Goal: Information Seeking & Learning: Learn about a topic

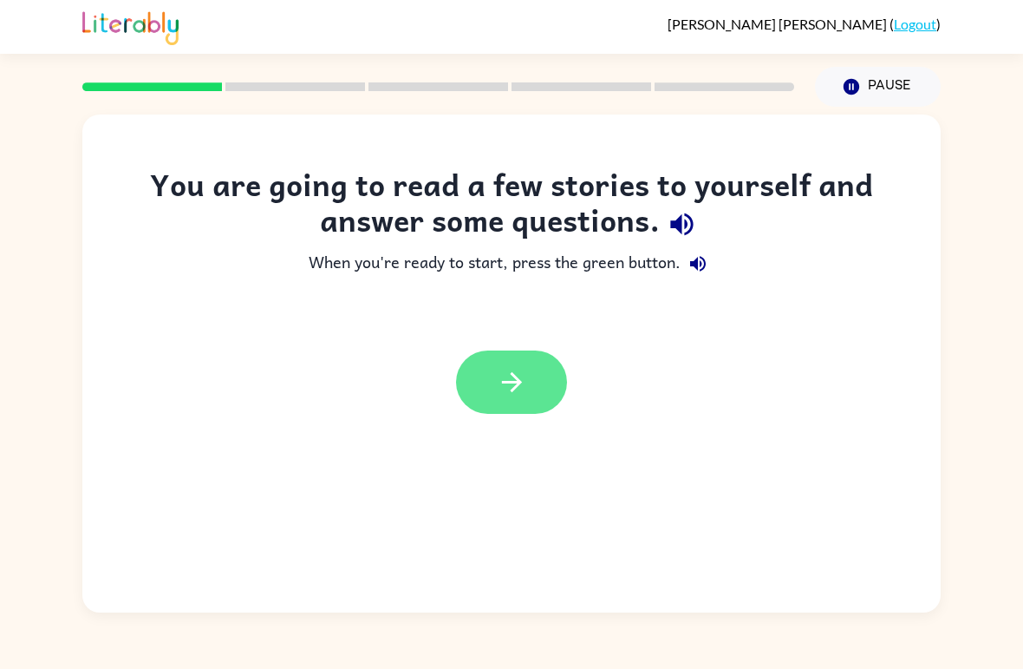
click at [525, 394] on icon "button" at bounding box center [512, 382] width 30 height 30
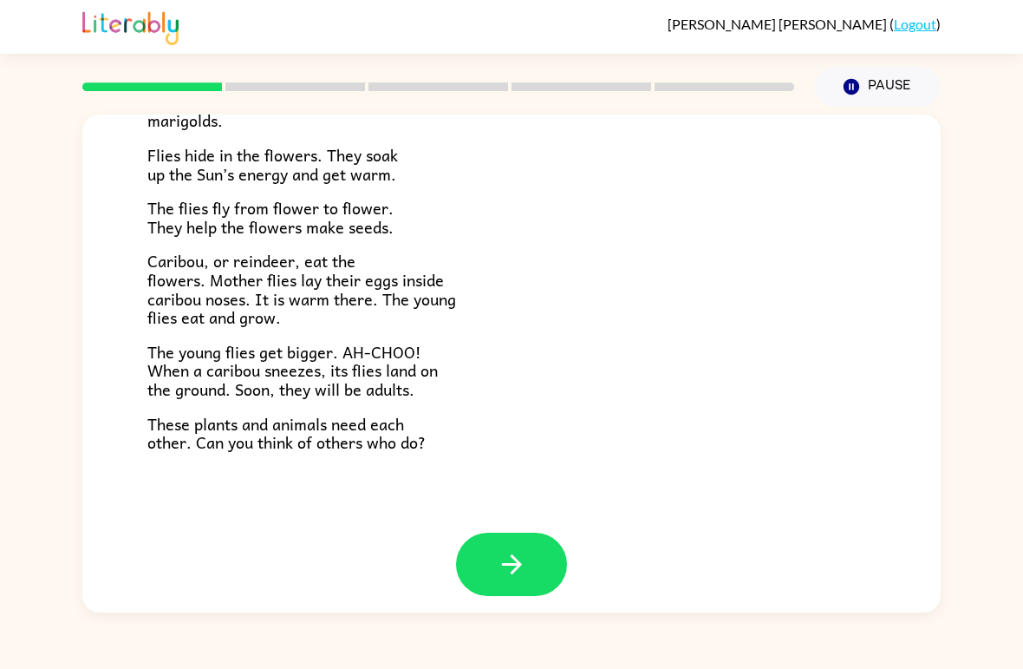
scroll to position [342, 0]
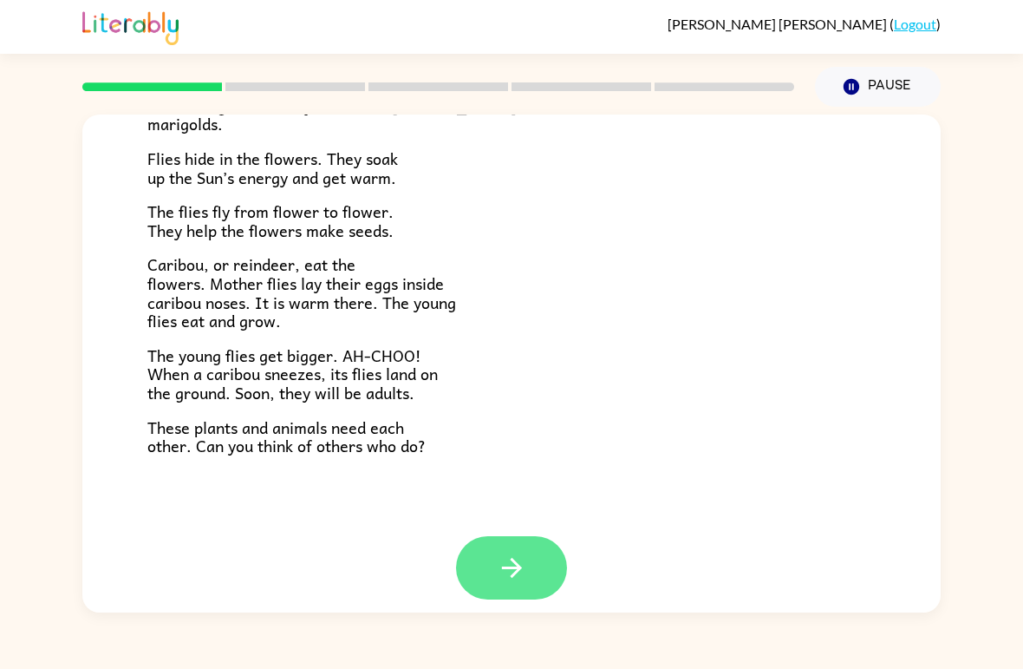
click at [528, 560] on button "button" at bounding box center [511, 567] width 111 height 63
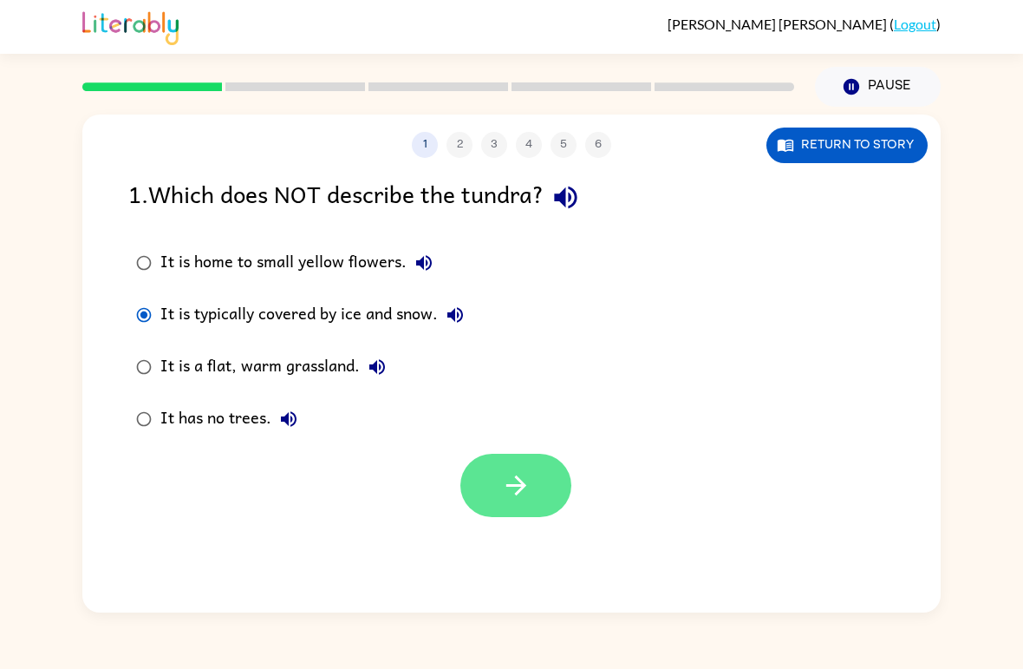
click at [531, 487] on icon "button" at bounding box center [516, 485] width 30 height 30
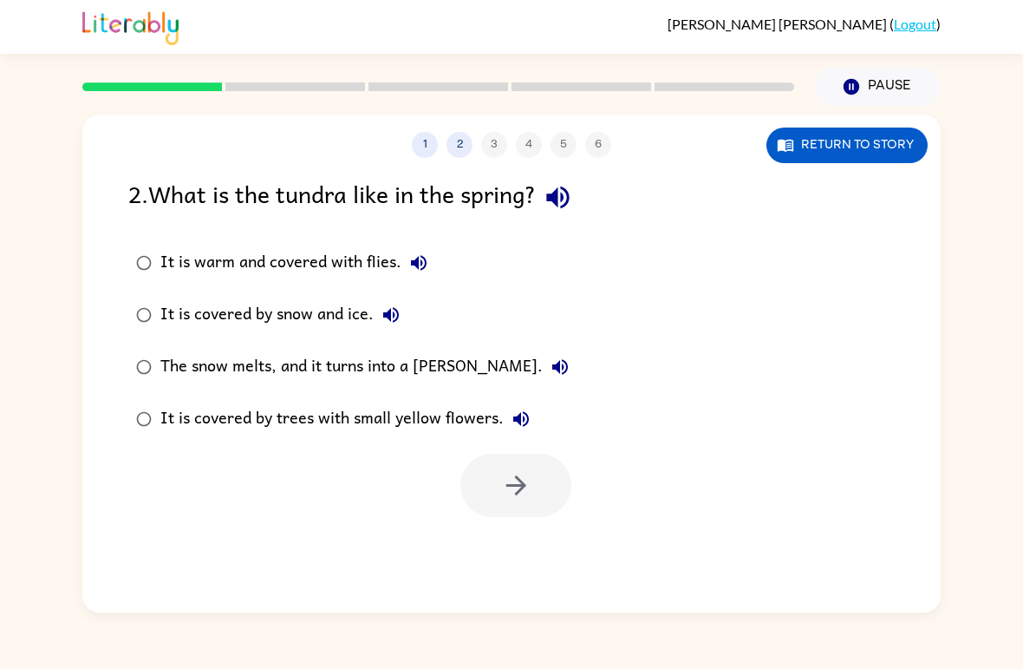
click at [543, 380] on button "The snow melts, and it turns into a [PERSON_NAME]." at bounding box center [560, 366] width 35 height 35
click at [516, 493] on icon "button" at bounding box center [516, 485] width 30 height 30
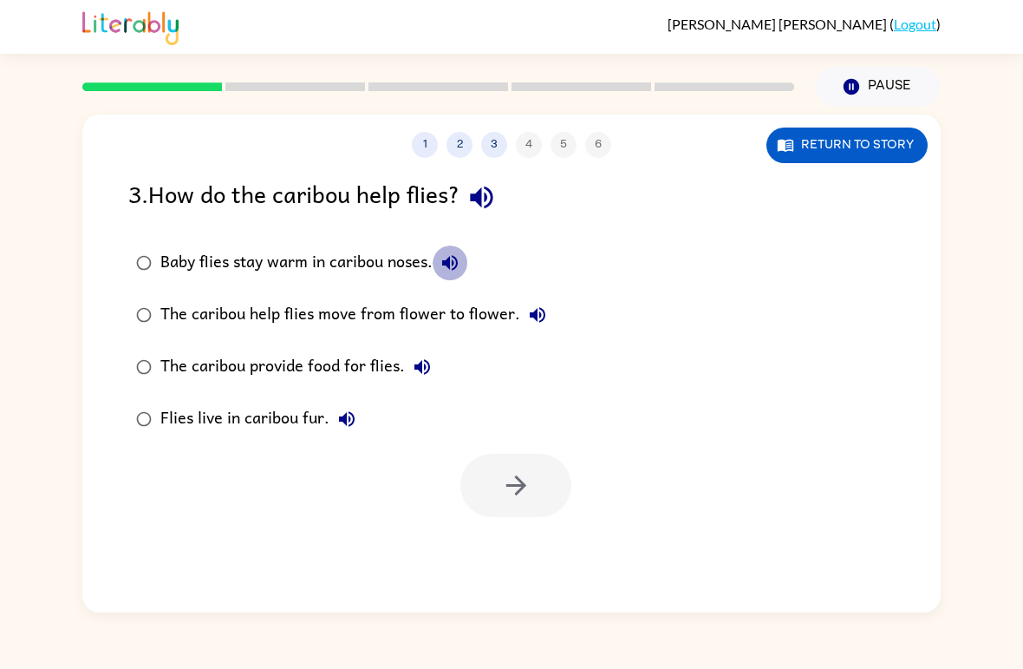
click at [441, 270] on icon "button" at bounding box center [450, 262] width 21 height 21
click at [114, 269] on div "3 . How do the caribou help flies? Baby flies stay warm in caribou noses. The c…" at bounding box center [511, 346] width 859 height 342
click at [114, 268] on div "3 . How do the caribou help flies? Baby flies stay warm in caribou noses. The c…" at bounding box center [511, 346] width 859 height 342
click at [176, 251] on div "Baby flies stay warm in caribou noses." at bounding box center [313, 262] width 307 height 35
click at [557, 513] on button "button" at bounding box center [515, 485] width 111 height 63
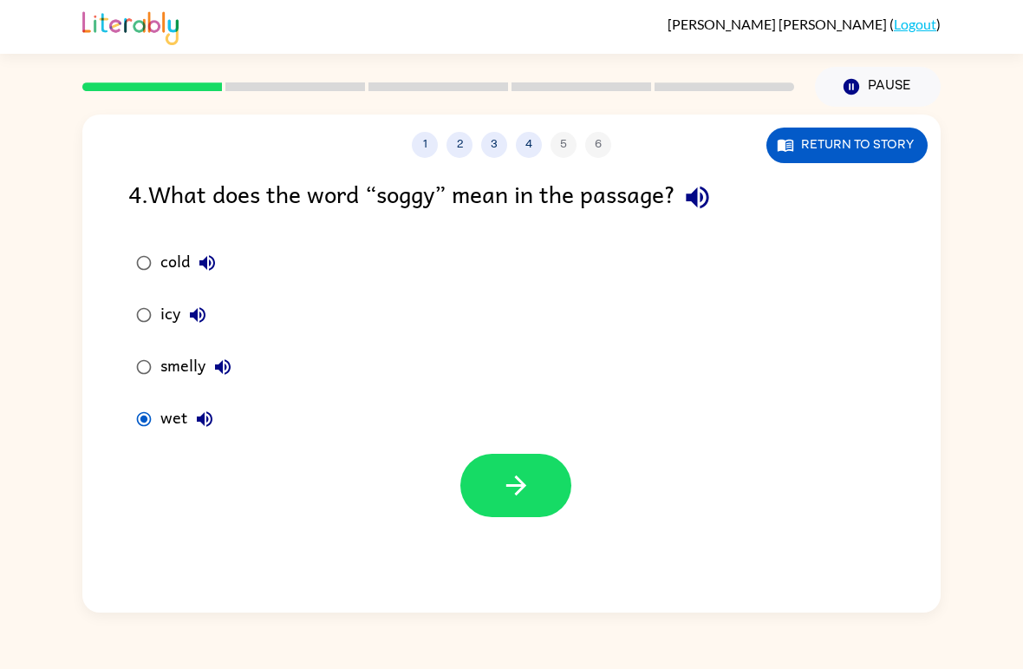
click at [284, 472] on div at bounding box center [511, 481] width 859 height 72
click at [501, 495] on icon "button" at bounding box center [516, 485] width 30 height 30
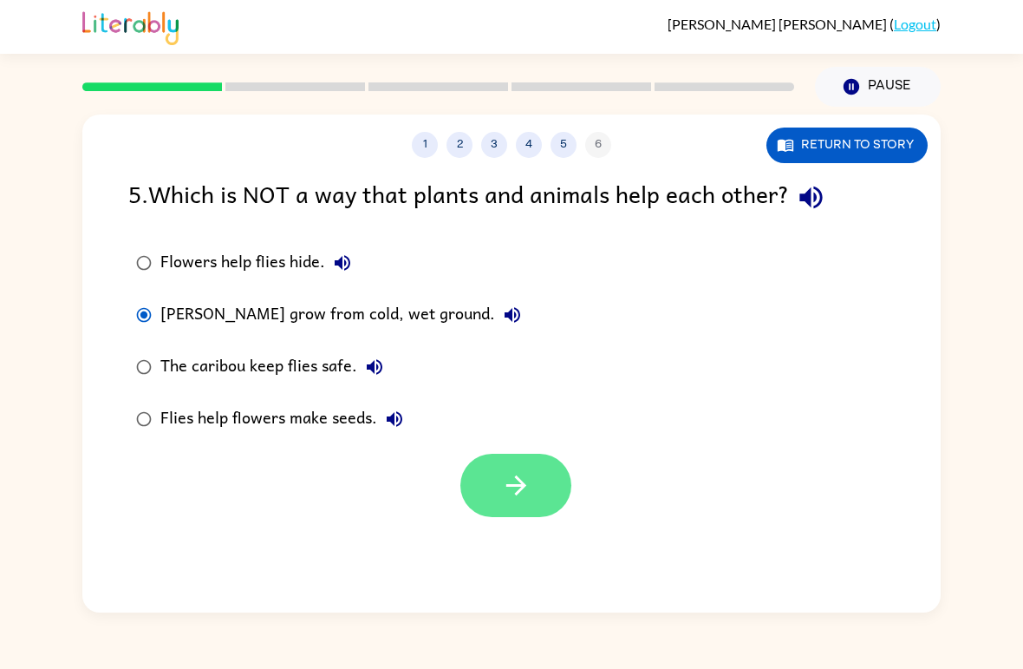
click at [549, 500] on button "button" at bounding box center [515, 485] width 111 height 63
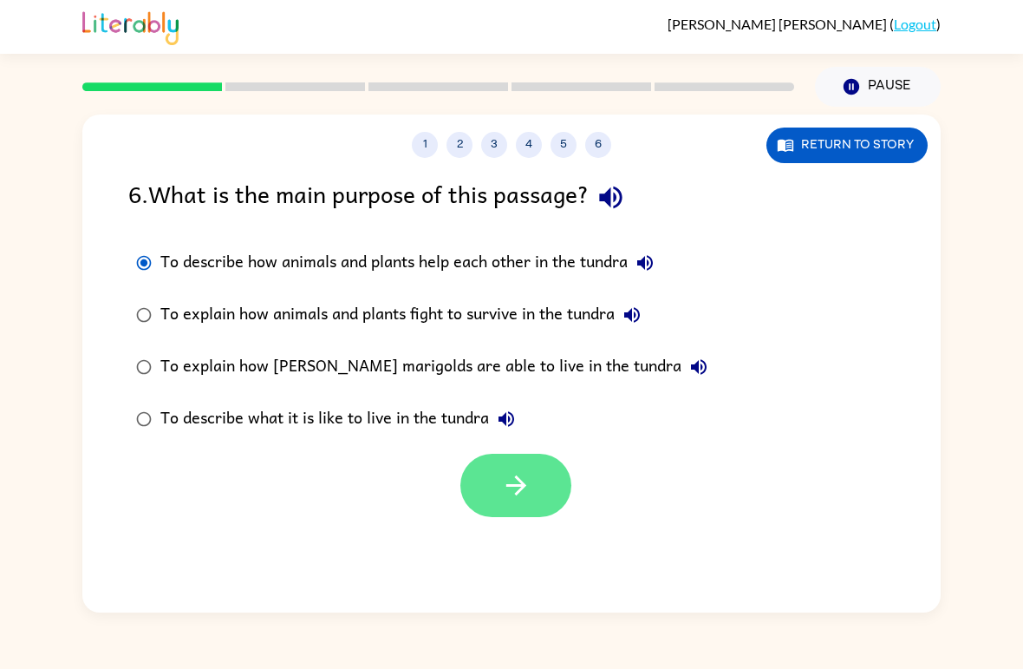
click at [503, 517] on button "button" at bounding box center [515, 485] width 111 height 63
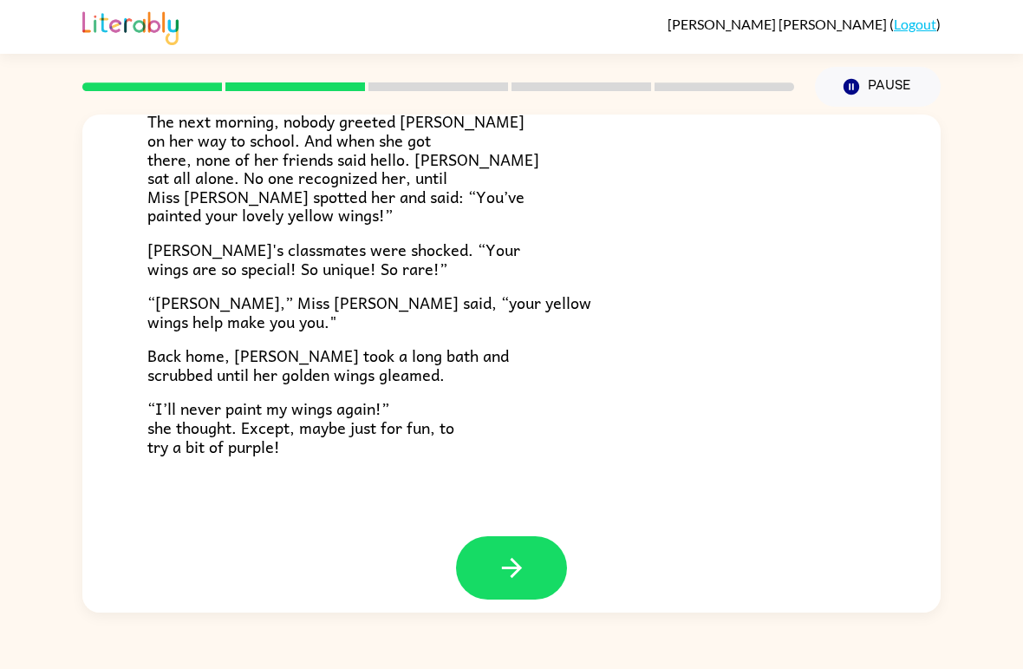
scroll to position [467, 0]
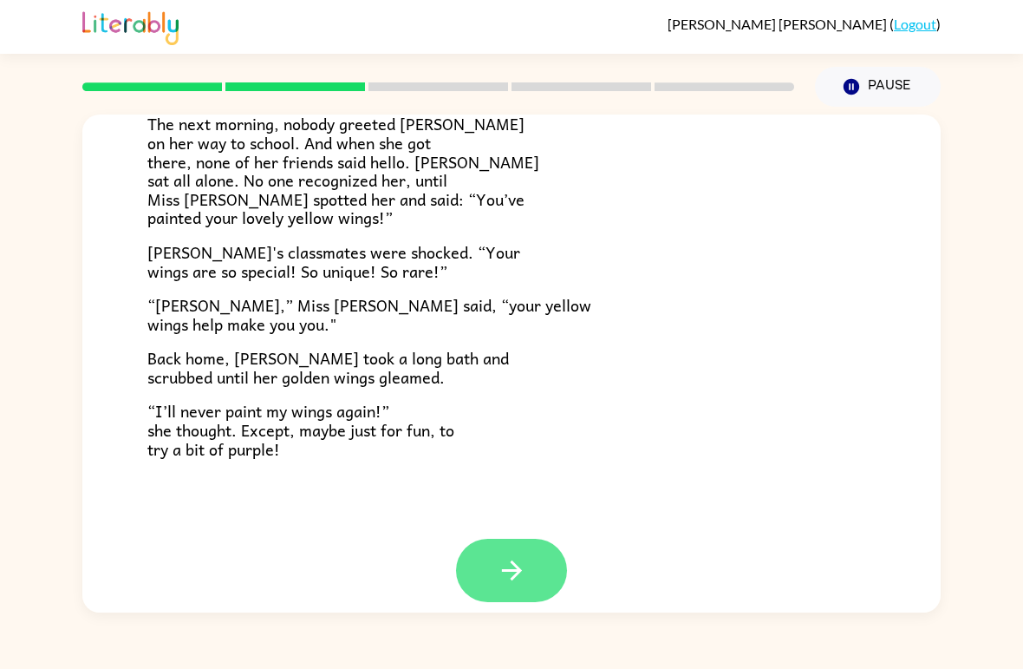
click at [527, 571] on button "button" at bounding box center [511, 570] width 111 height 63
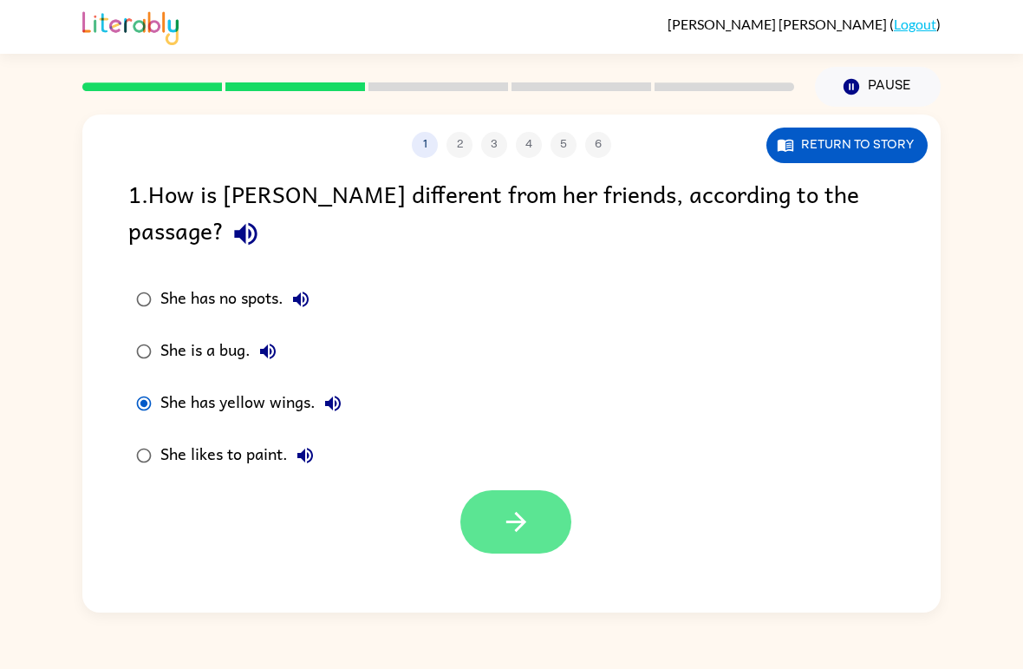
click at [487, 506] on button "button" at bounding box center [515, 521] width 111 height 63
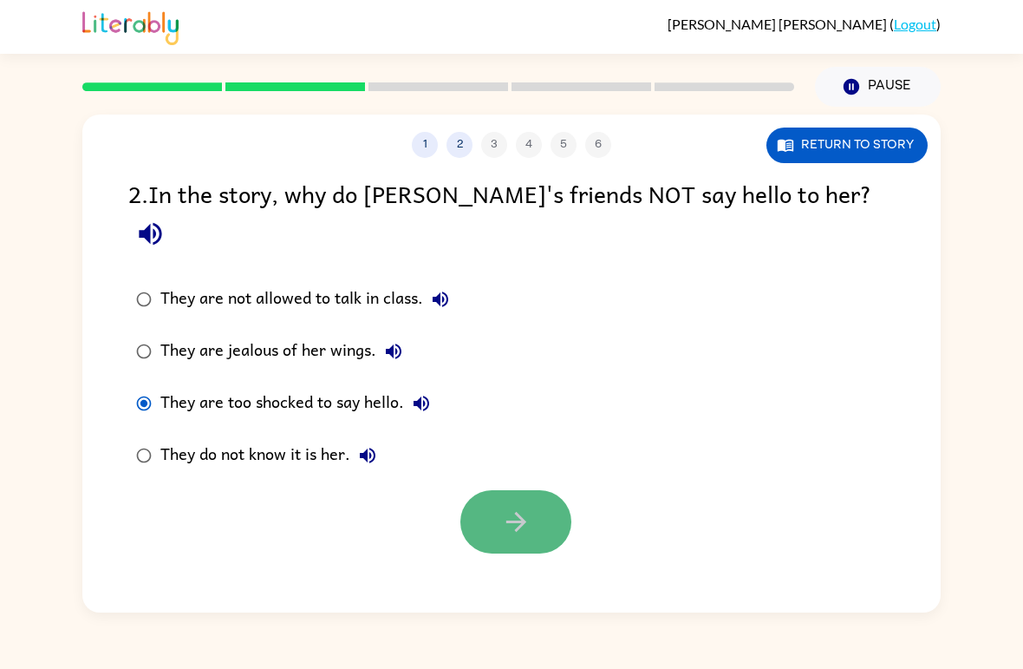
click at [519, 506] on icon "button" at bounding box center [516, 521] width 30 height 30
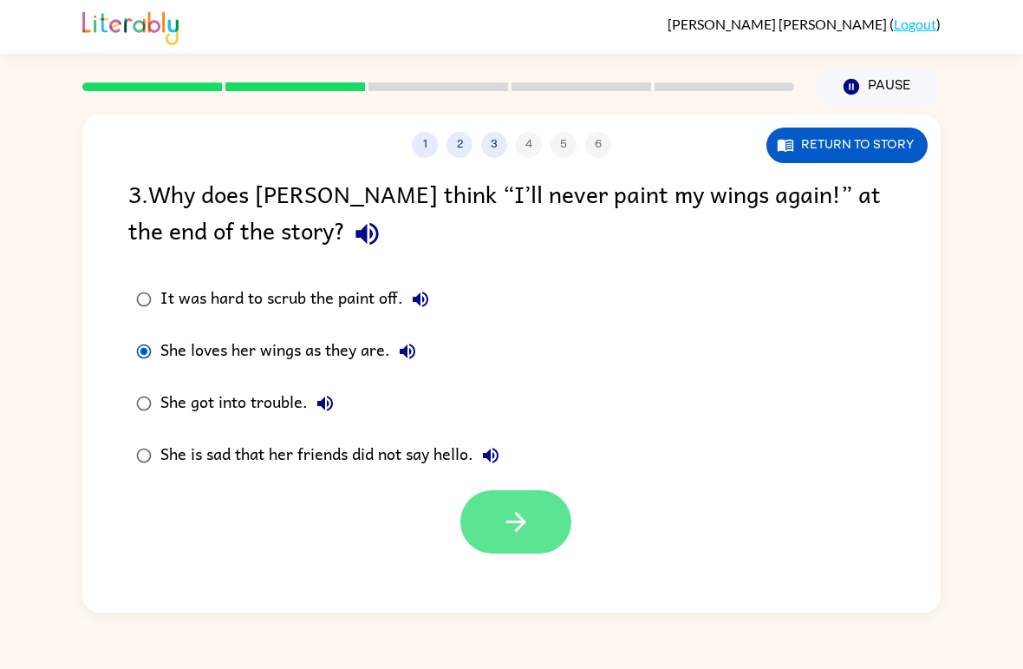
click at [504, 505] on button "button" at bounding box center [515, 521] width 111 height 63
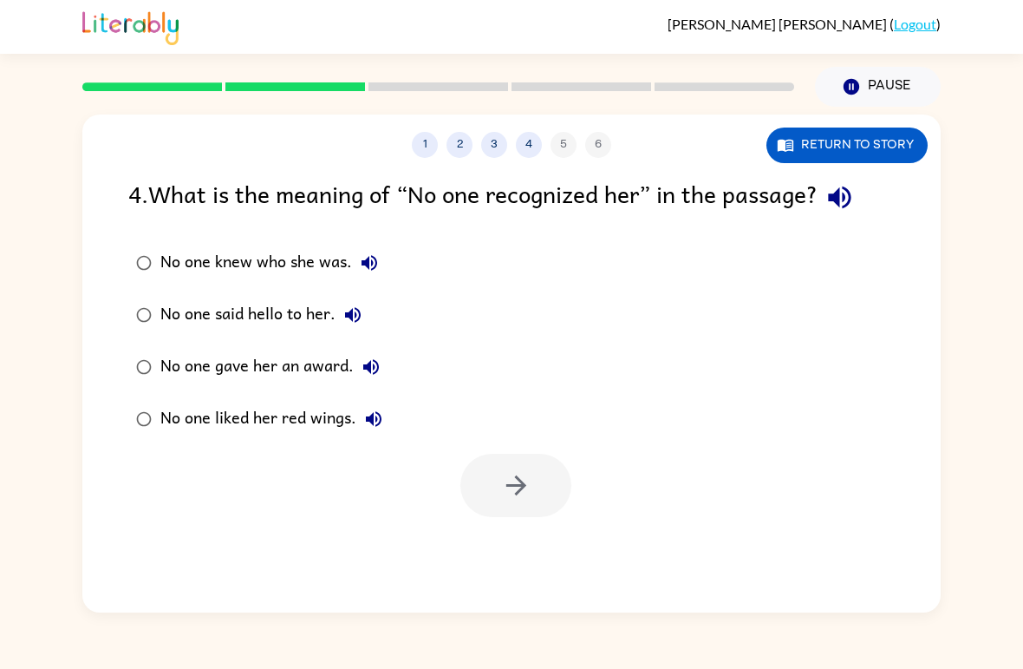
click at [316, 266] on div "No one knew who she was." at bounding box center [273, 262] width 226 height 35
click at [532, 496] on button "button" at bounding box center [515, 485] width 111 height 63
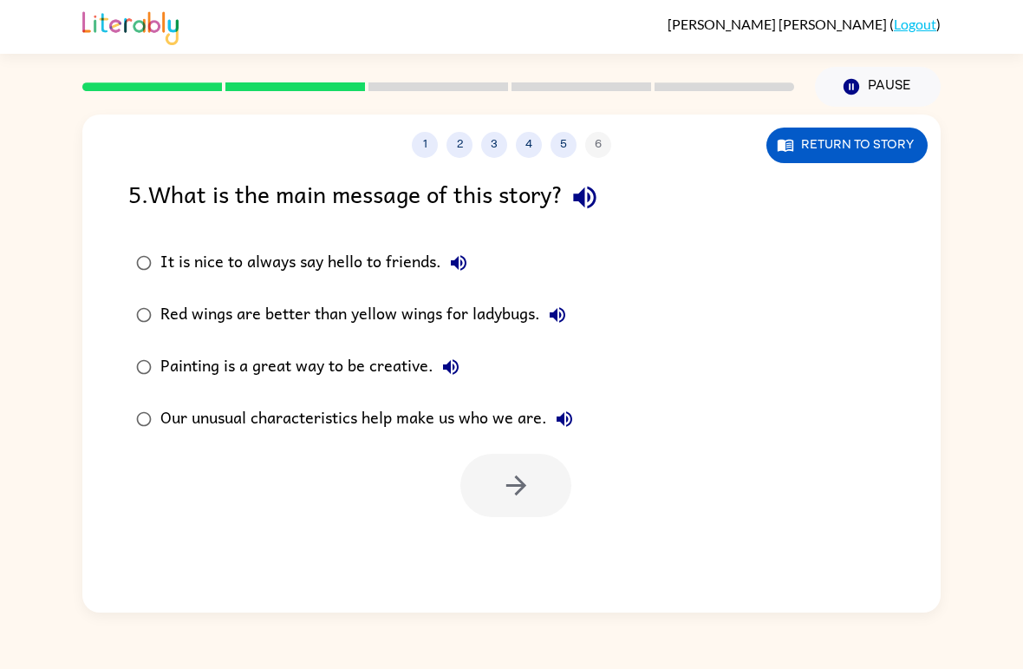
click at [130, 430] on label "Our unusual characteristics help make us who we are." at bounding box center [355, 419] width 472 height 52
click at [528, 493] on icon "button" at bounding box center [516, 485] width 30 height 30
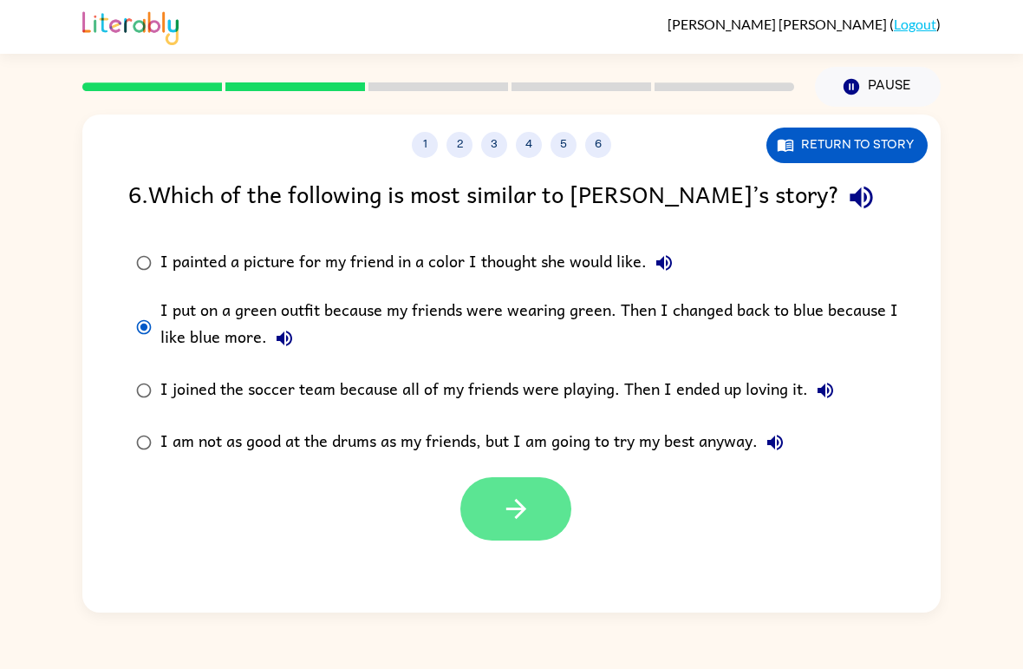
click at [527, 528] on button "button" at bounding box center [515, 508] width 111 height 63
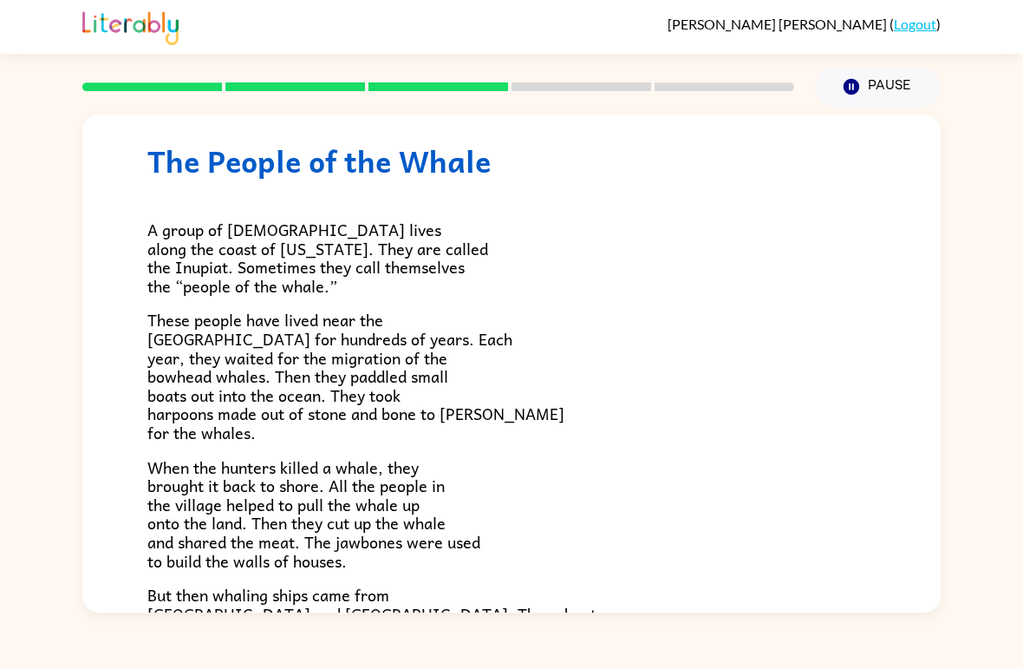
scroll to position [34, 0]
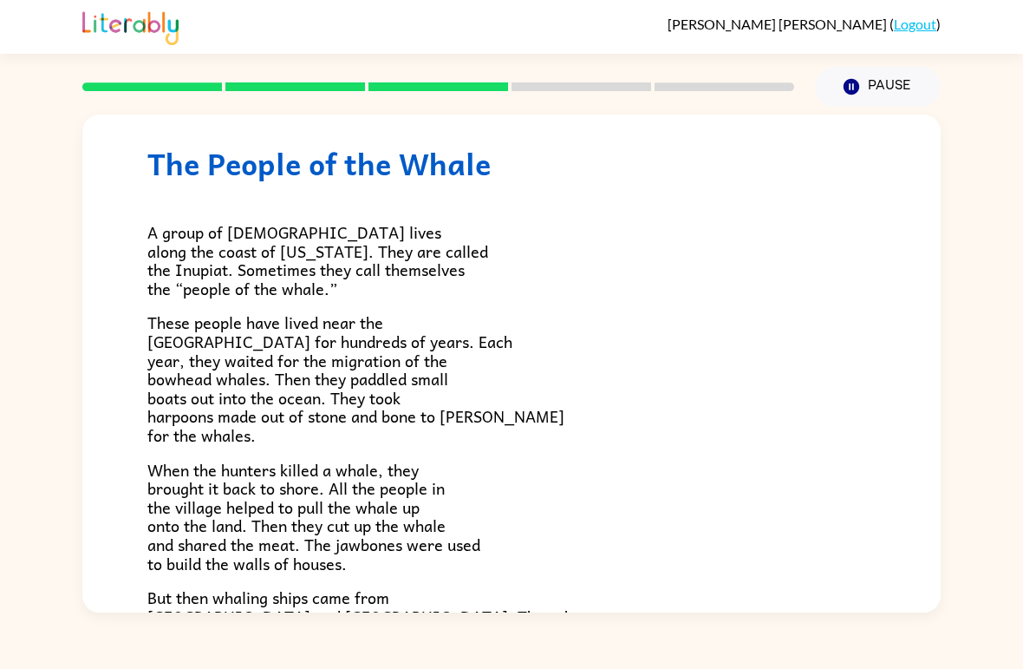
drag, startPoint x: 614, startPoint y: 608, endPoint x: 621, endPoint y: 582, distance: 26.9
click at [622, 578] on div "A group of [DEMOGRAPHIC_DATA] lives along the coast of [US_STATE]. They are cal…" at bounding box center [511, 585] width 728 height 809
drag, startPoint x: 626, startPoint y: 565, endPoint x: 632, endPoint y: 555, distance: 12.0
click at [633, 553] on div "A group of [DEMOGRAPHIC_DATA] lives along the coast of [US_STATE]. They are cal…" at bounding box center [511, 585] width 728 height 809
drag, startPoint x: 401, startPoint y: 656, endPoint x: 487, endPoint y: 608, distance: 99.4
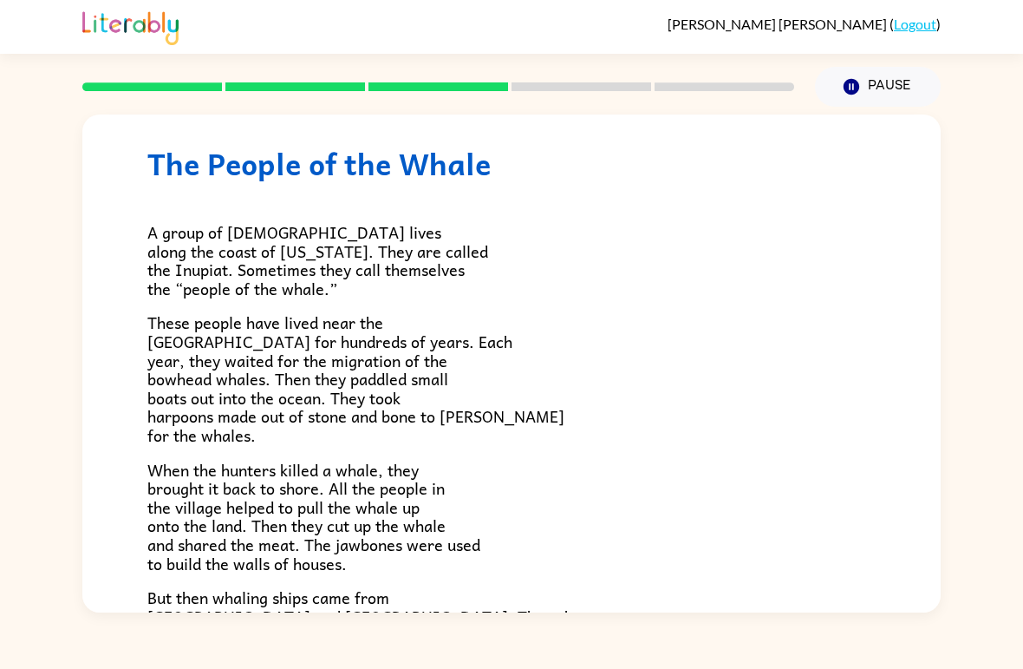
click at [489, 607] on div "[PERSON_NAME] ( Logout ) Pause Pause The People of the Whale A group of [DEMOGR…" at bounding box center [511, 334] width 1023 height 669
drag, startPoint x: 536, startPoint y: 582, endPoint x: 533, endPoint y: 532, distance: 49.5
click at [533, 531] on div "A group of [DEMOGRAPHIC_DATA] lives along the coast of [US_STATE]. They are cal…" at bounding box center [511, 585] width 728 height 809
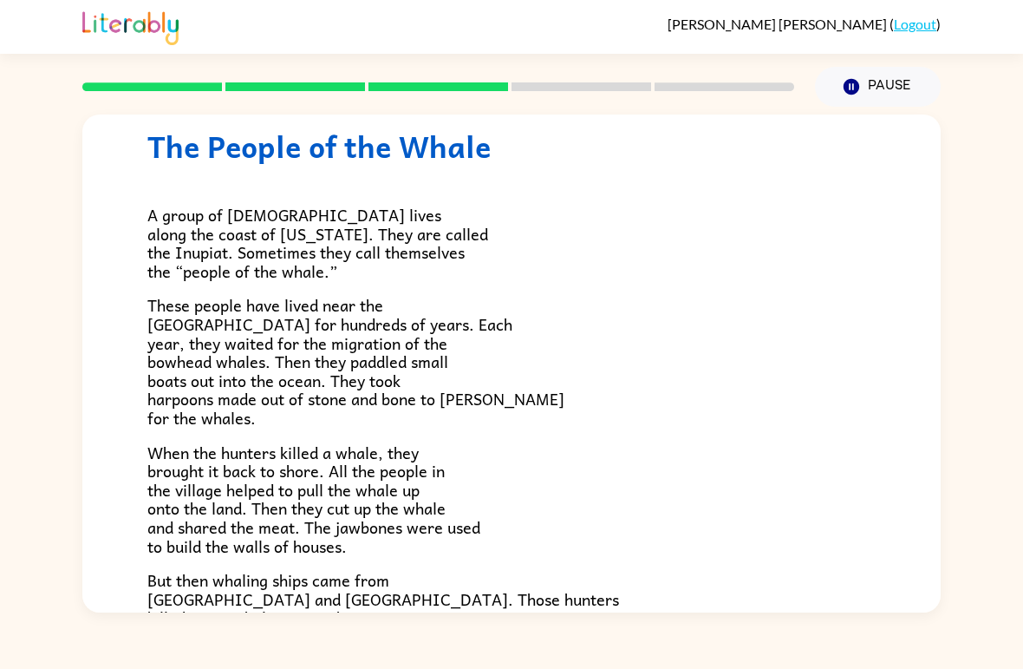
click at [524, 584] on p "But then whaling ships came from [GEOGRAPHIC_DATA] and [GEOGRAPHIC_DATA]. Those…" at bounding box center [511, 608] width 728 height 75
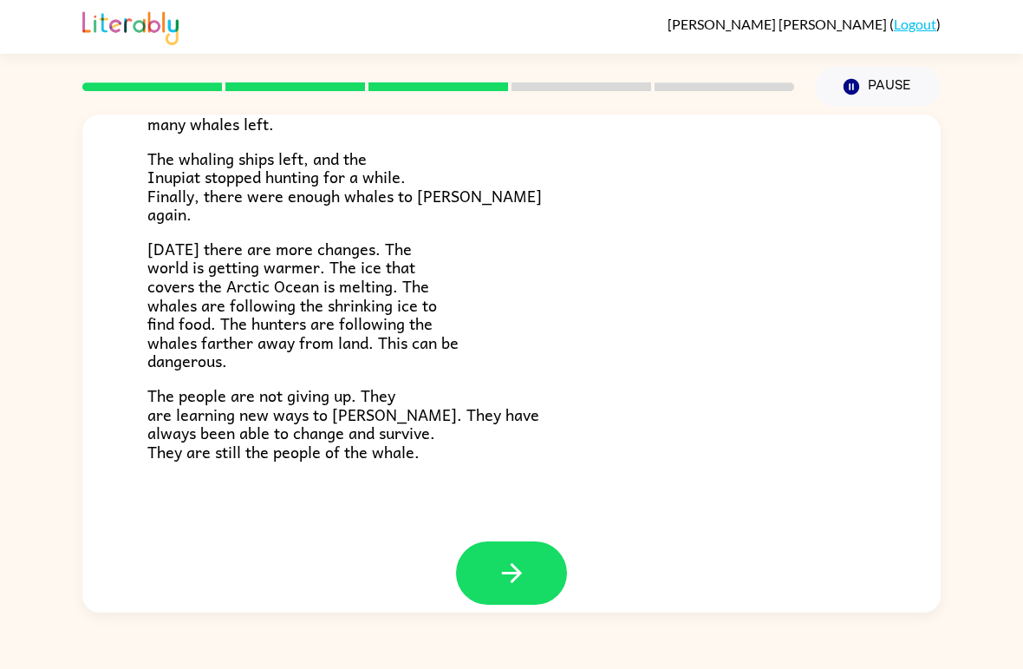
scroll to position [563, 0]
click at [519, 576] on button "button" at bounding box center [511, 573] width 111 height 63
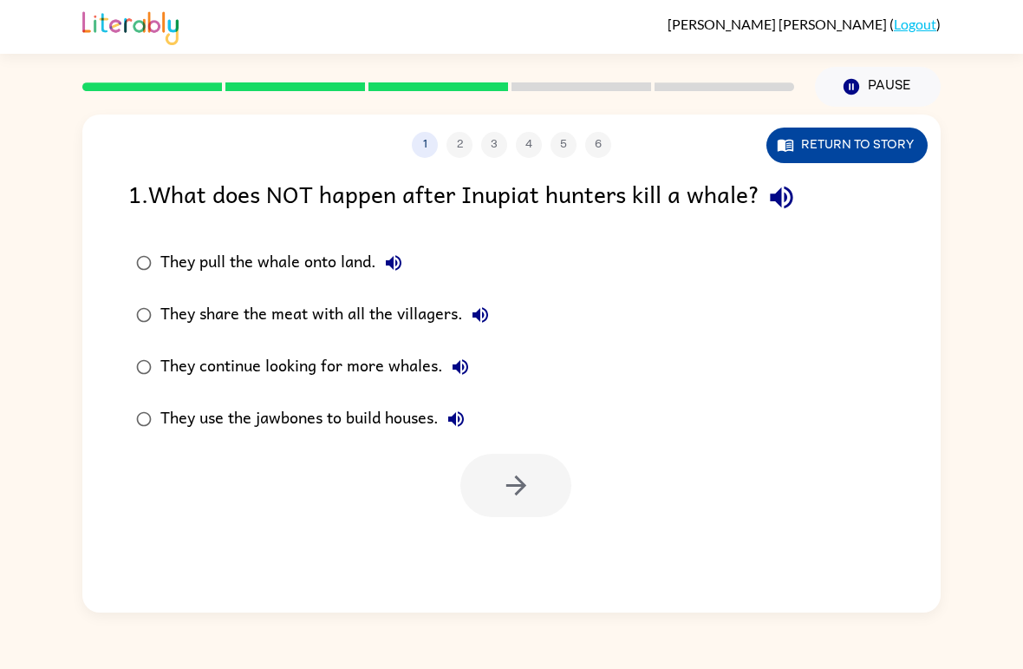
click at [829, 141] on button "Return to story" at bounding box center [847, 145] width 161 height 36
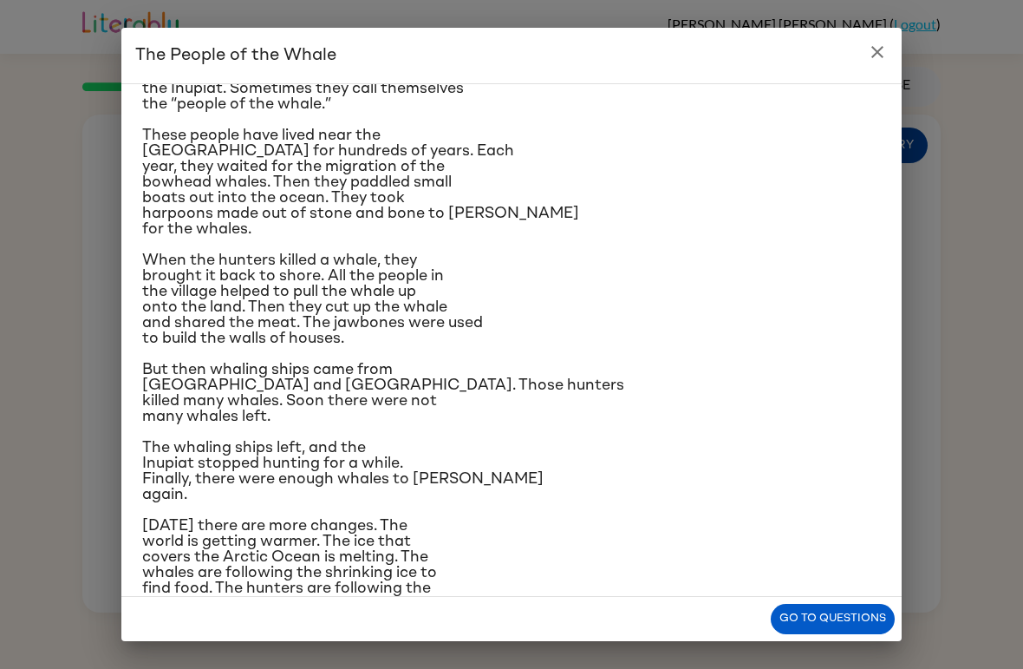
scroll to position [104, 0]
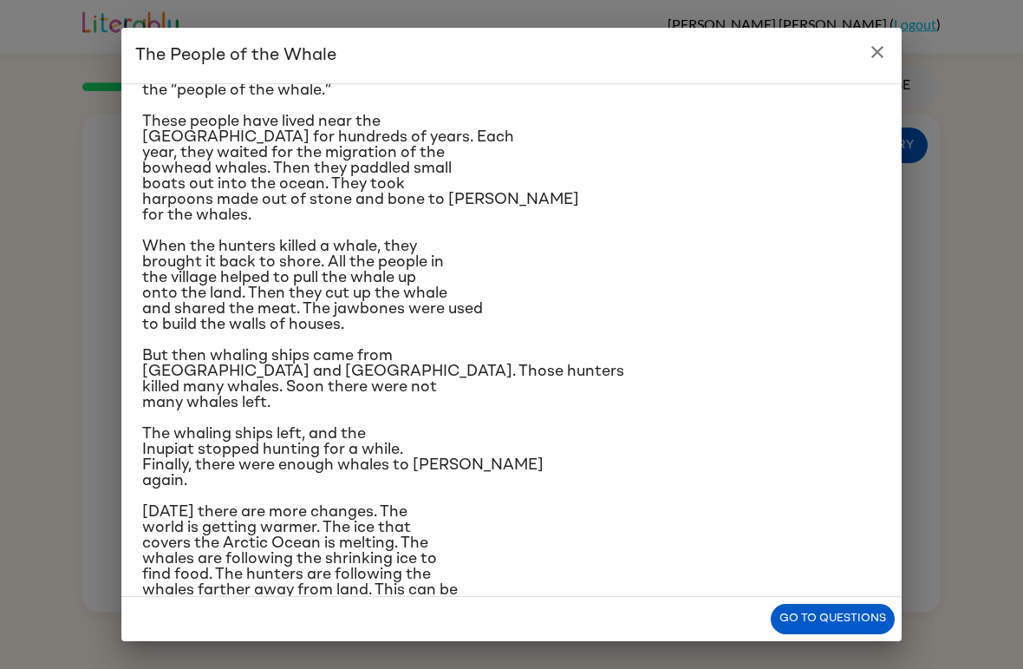
click at [885, 42] on icon "close" at bounding box center [877, 52] width 21 height 21
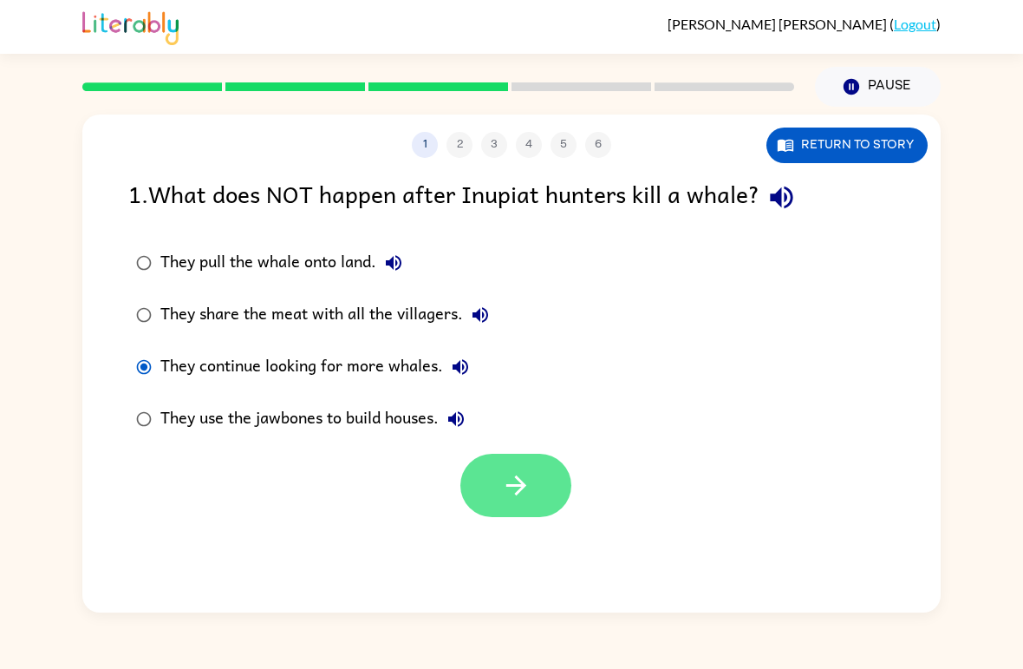
click at [523, 475] on icon "button" at bounding box center [516, 485] width 30 height 30
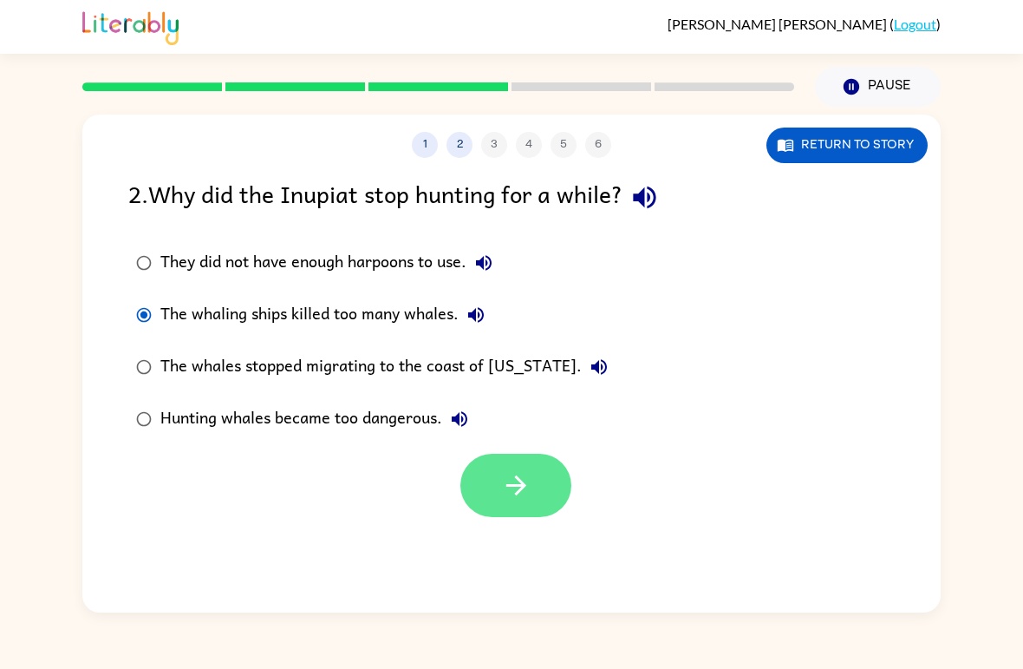
click at [542, 488] on button "button" at bounding box center [515, 485] width 111 height 63
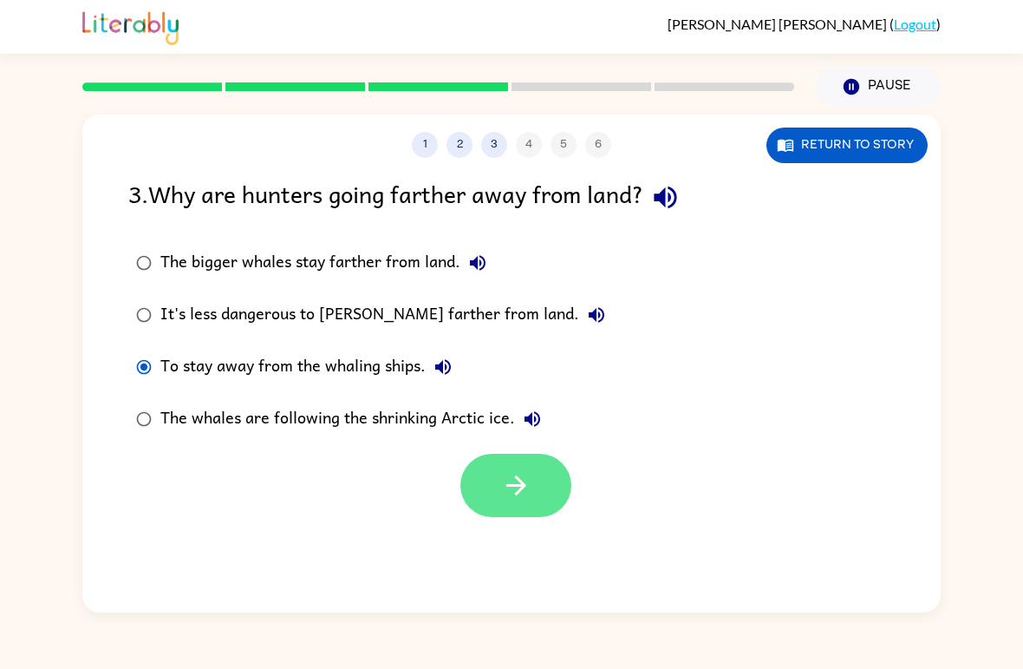
click at [497, 489] on button "button" at bounding box center [515, 485] width 111 height 63
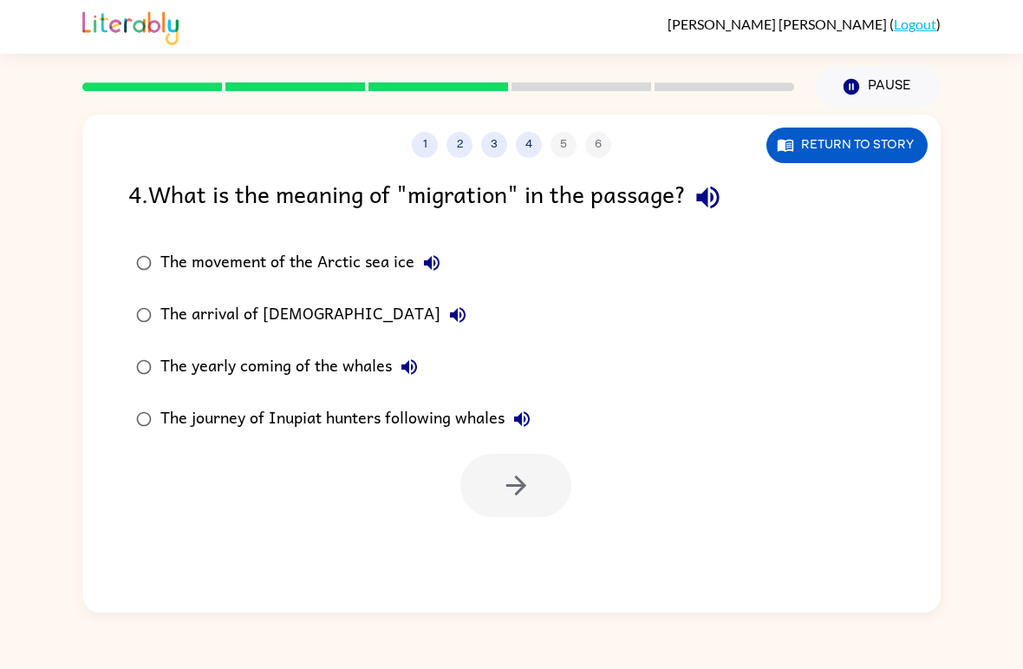
click at [107, 404] on div "4 . What is the meaning of "migration" in the passage? The movement of the Arct…" at bounding box center [511, 346] width 859 height 342
click at [539, 504] on button "button" at bounding box center [515, 485] width 111 height 63
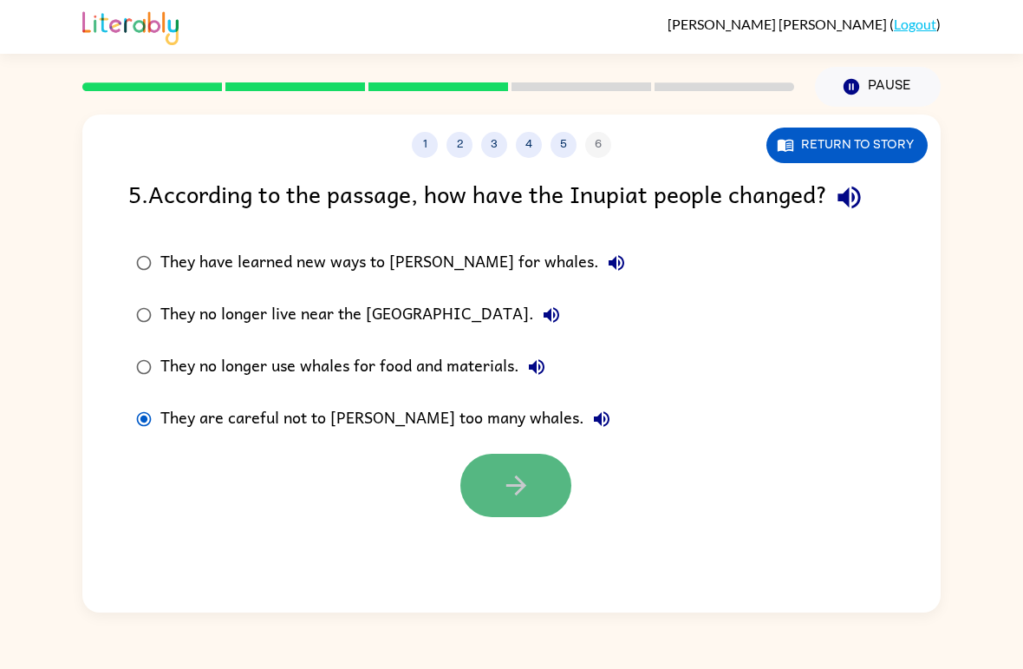
click at [516, 487] on icon "button" at bounding box center [516, 485] width 20 height 20
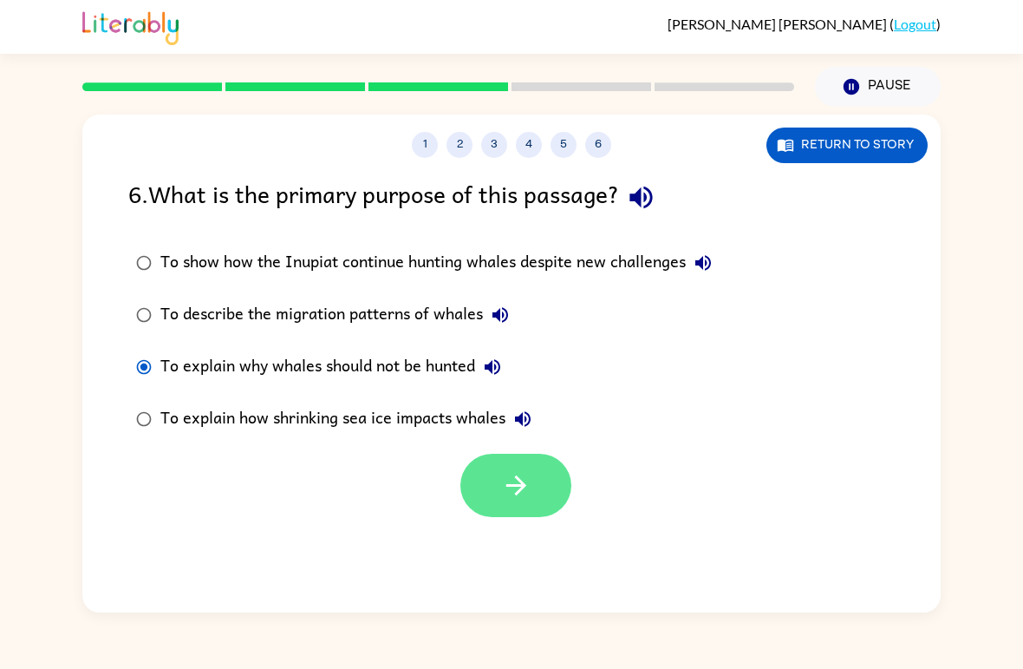
click at [524, 499] on icon "button" at bounding box center [516, 485] width 30 height 30
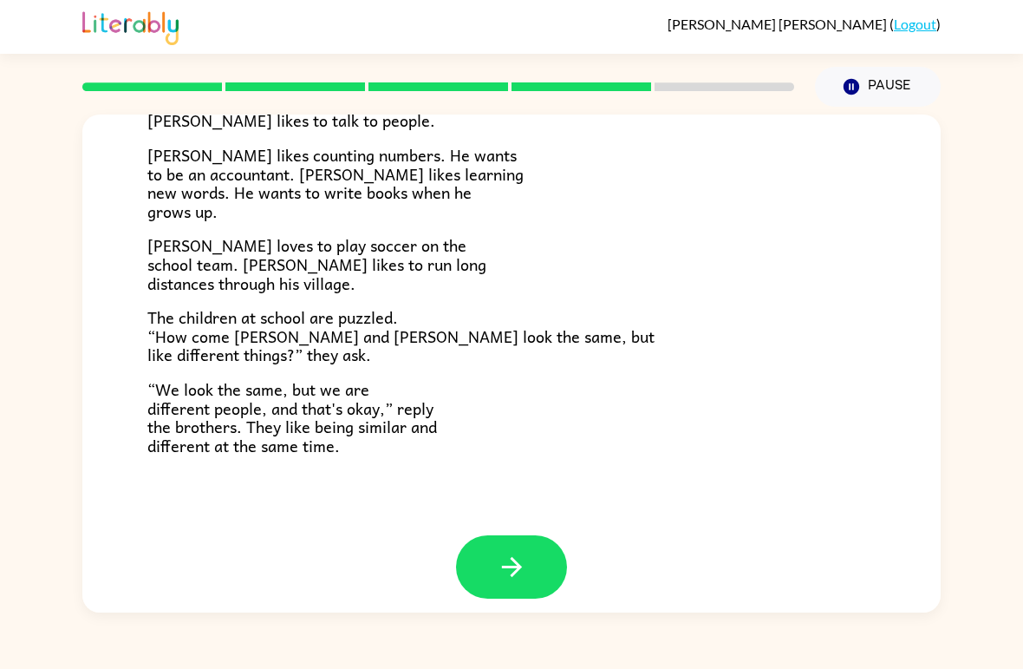
scroll to position [360, 0]
click at [513, 568] on icon "button" at bounding box center [512, 567] width 30 height 30
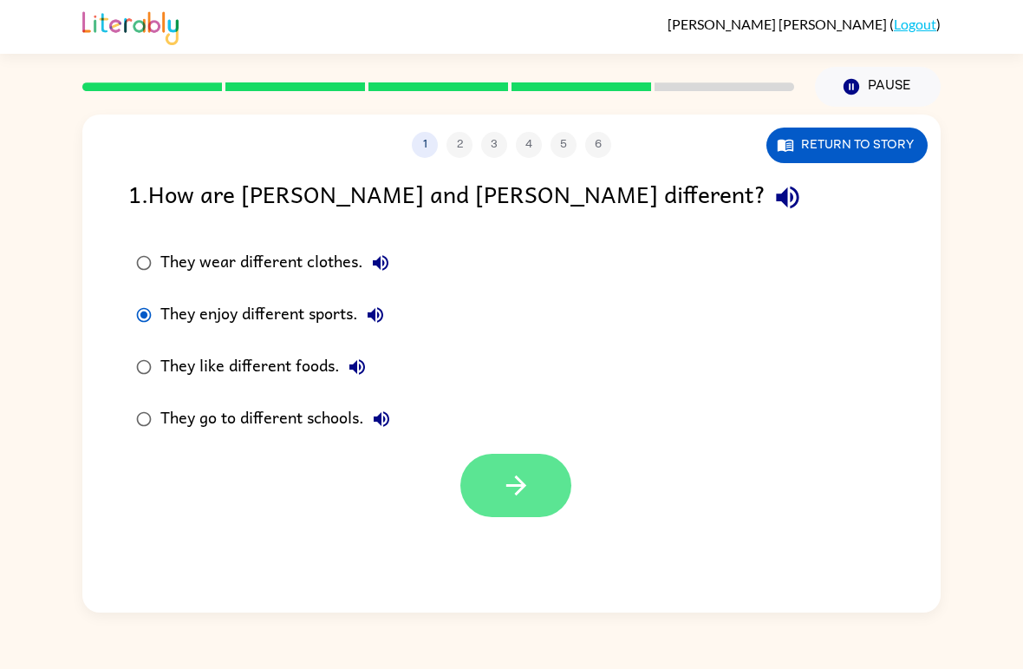
click at [513, 490] on icon "button" at bounding box center [516, 485] width 30 height 30
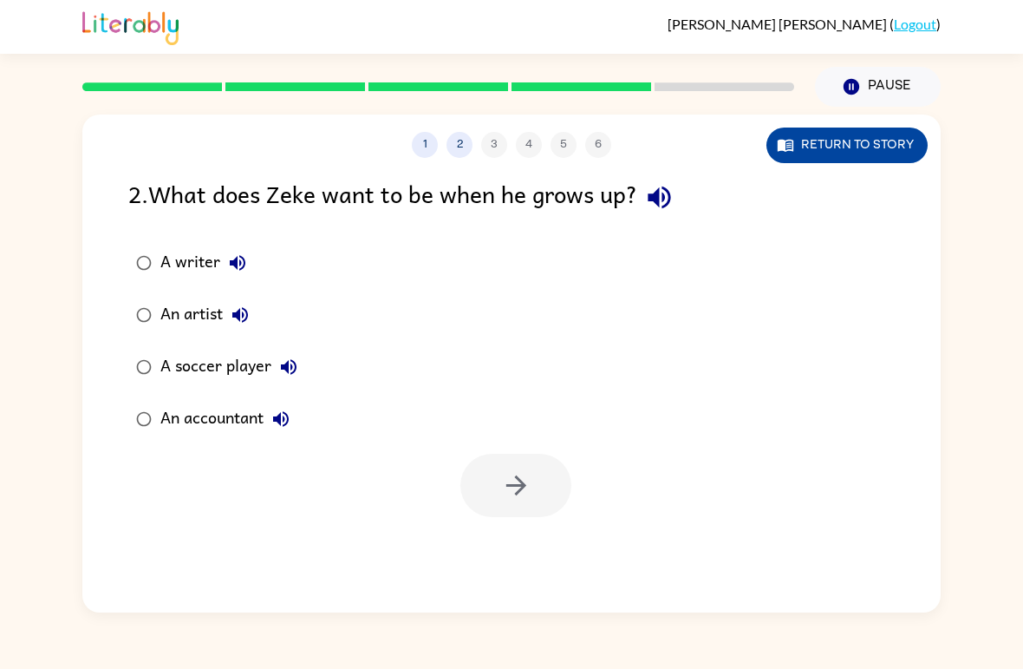
click at [875, 135] on button "Return to story" at bounding box center [847, 145] width 161 height 36
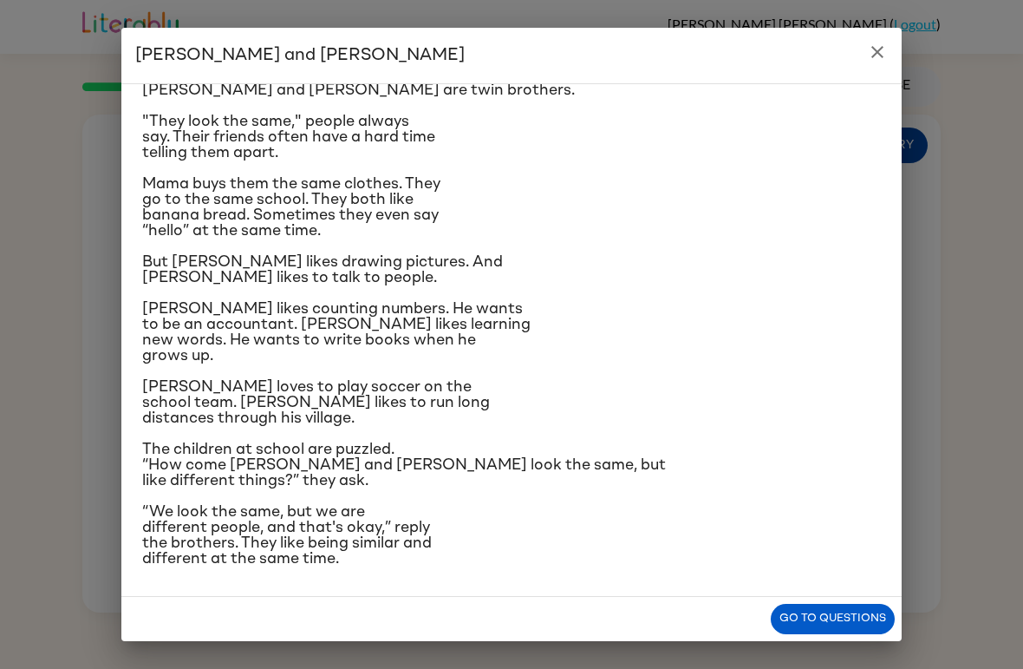
scroll to position [181, 0]
click at [884, 41] on button "close" at bounding box center [877, 52] width 35 height 35
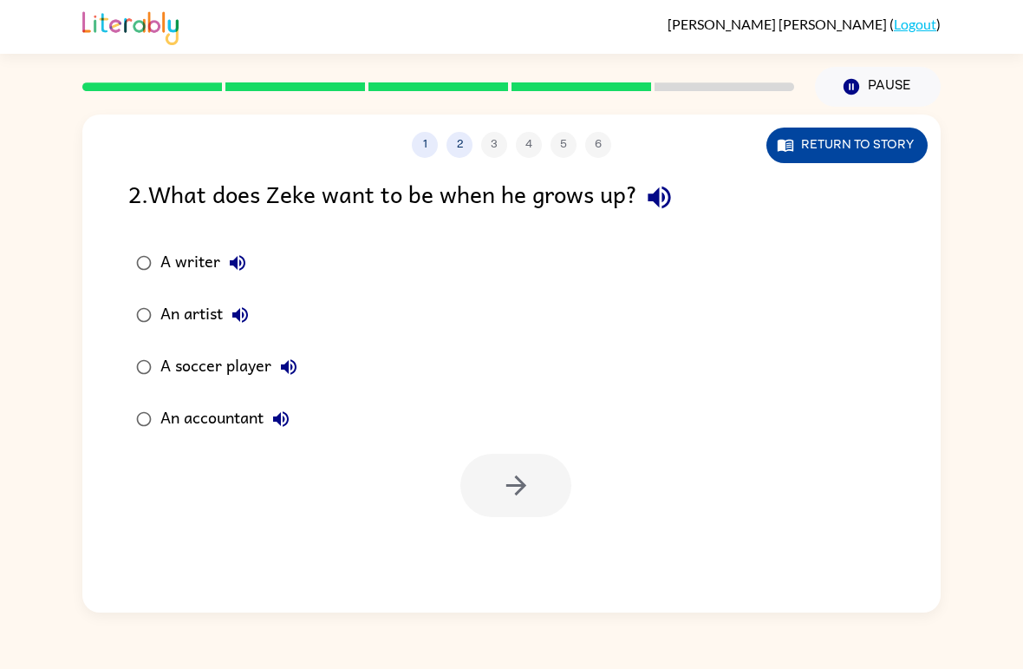
click at [892, 152] on button "Return to story" at bounding box center [847, 145] width 161 height 36
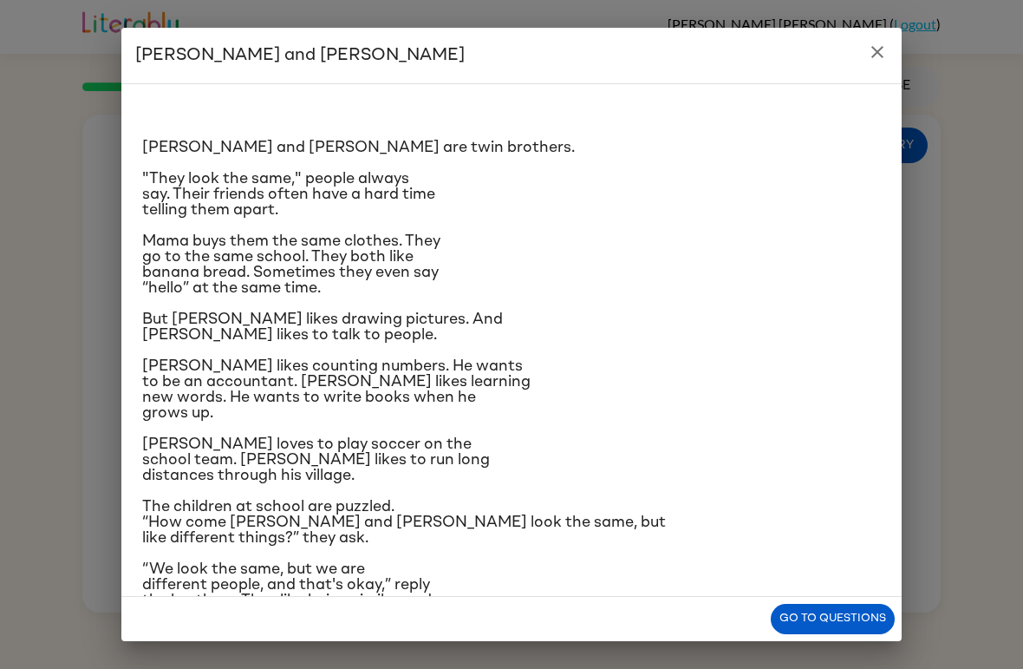
click at [885, 46] on icon "close" at bounding box center [877, 52] width 21 height 21
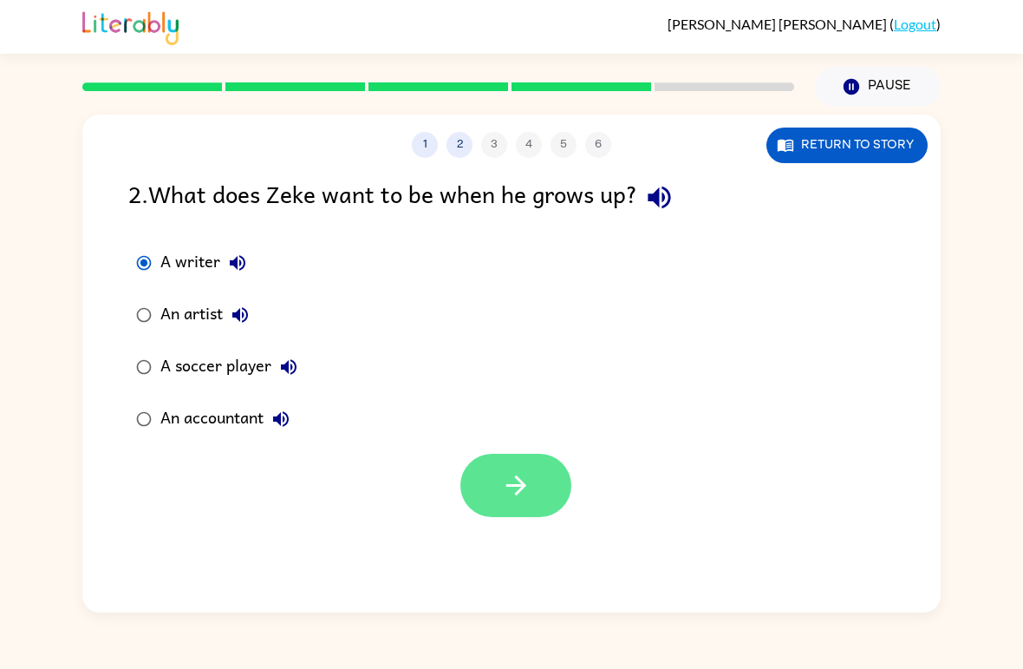
click at [499, 484] on button "button" at bounding box center [515, 485] width 111 height 63
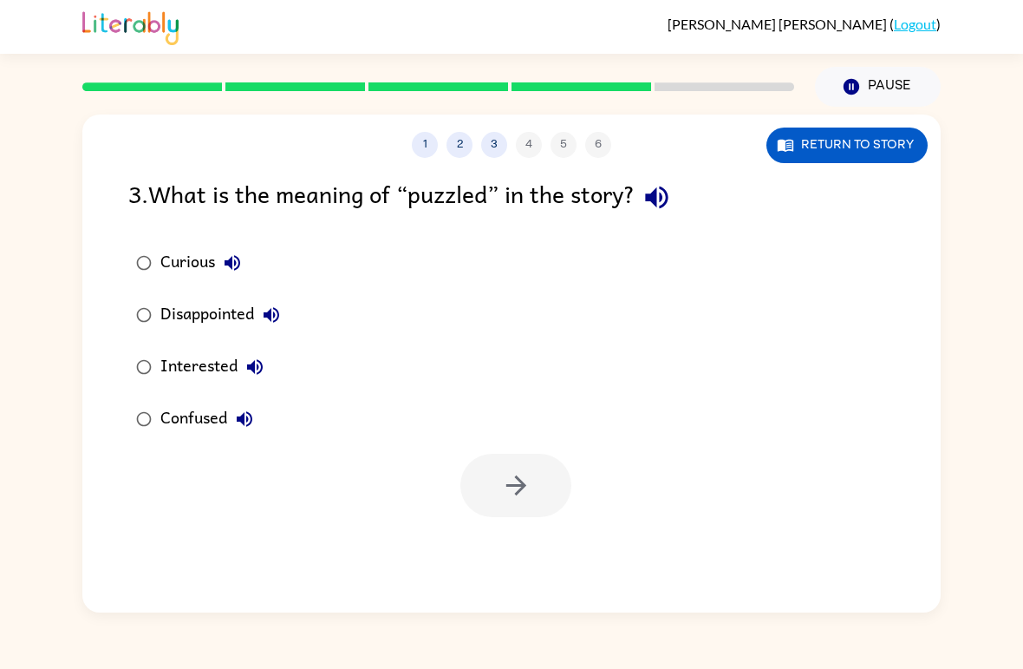
click at [120, 438] on label "Confused" at bounding box center [208, 419] width 179 height 52
click at [116, 435] on div "3 . What is the meaning of “puzzled” in the story? Curious Disappointed Interes…" at bounding box center [511, 346] width 859 height 342
click at [532, 496] on button "button" at bounding box center [515, 485] width 111 height 63
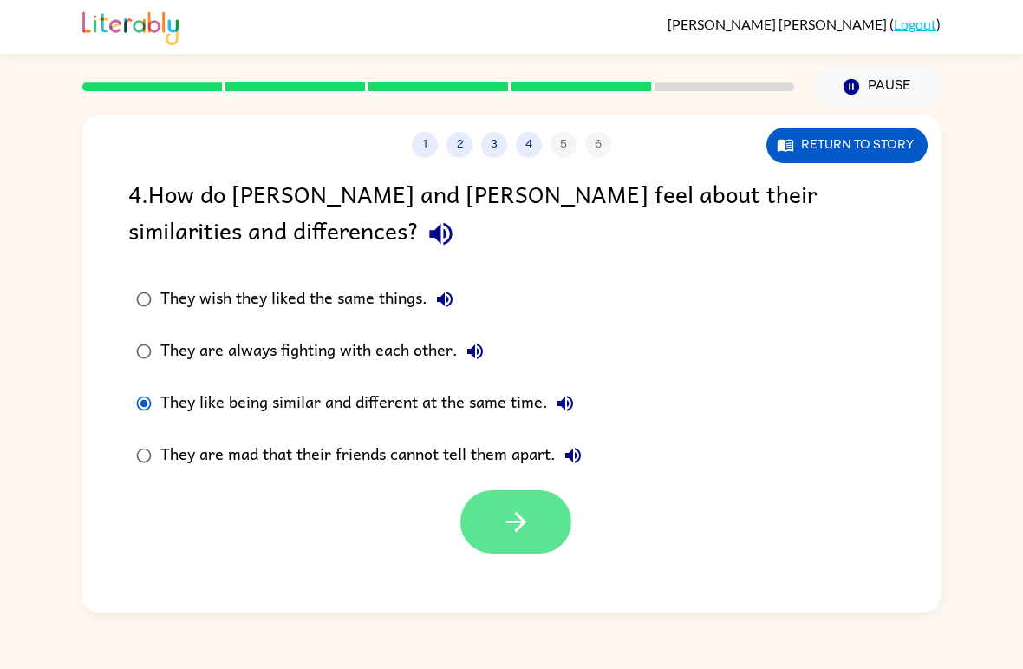
click at [545, 518] on button "button" at bounding box center [515, 521] width 111 height 63
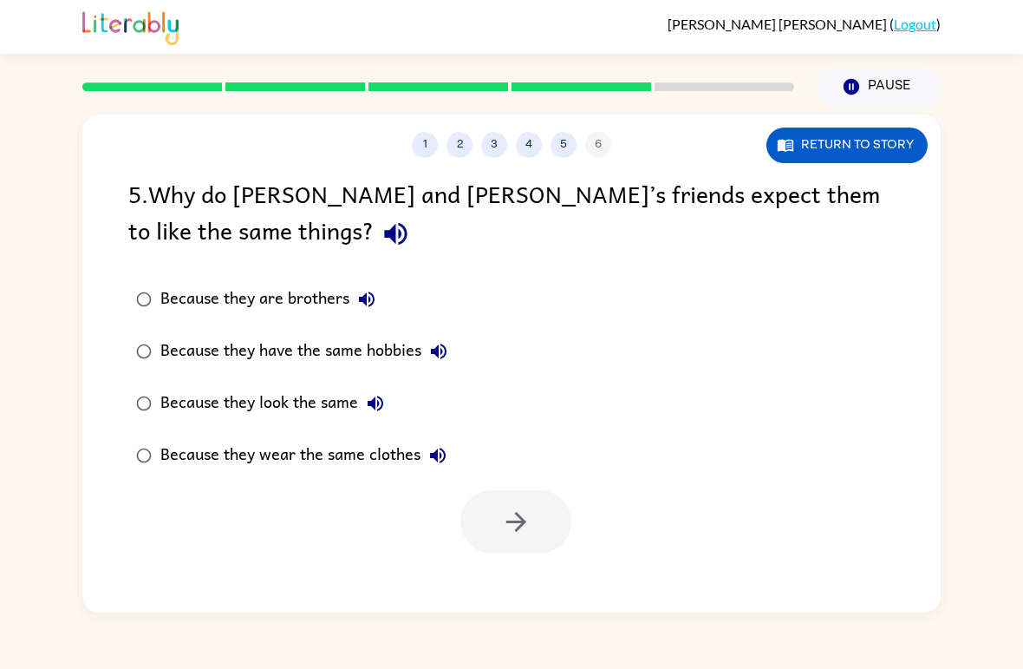
click at [182, 383] on label "Because they look the same" at bounding box center [292, 403] width 346 height 52
click at [551, 532] on button "button" at bounding box center [515, 521] width 111 height 63
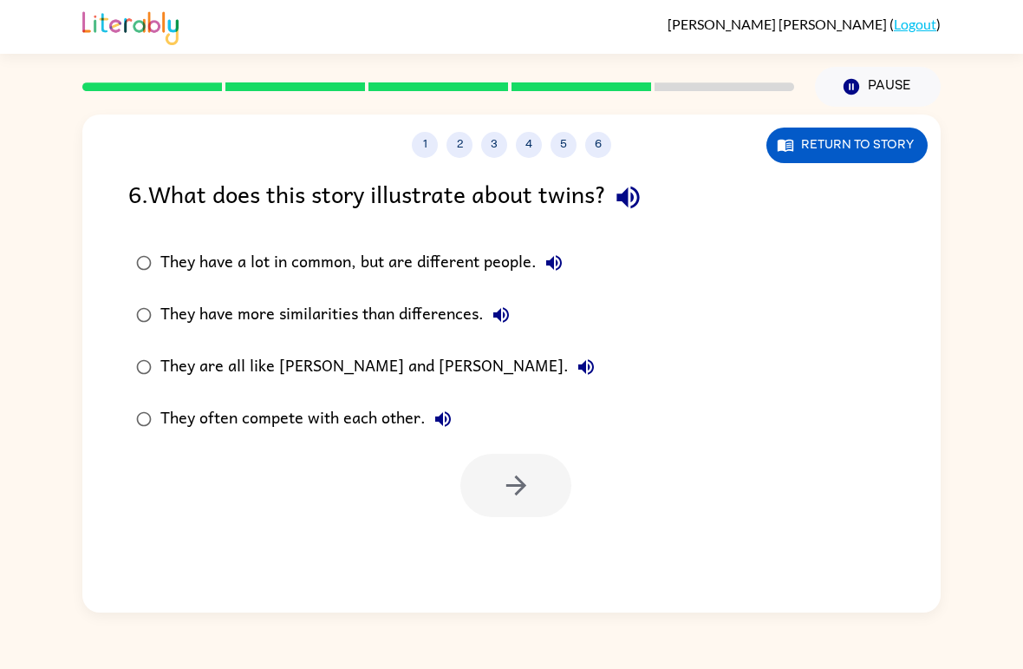
click at [154, 250] on label "They have a lot in common, but are different people." at bounding box center [365, 263] width 493 height 52
click at [547, 484] on button "button" at bounding box center [515, 485] width 111 height 63
